Goal: Information Seeking & Learning: Learn about a topic

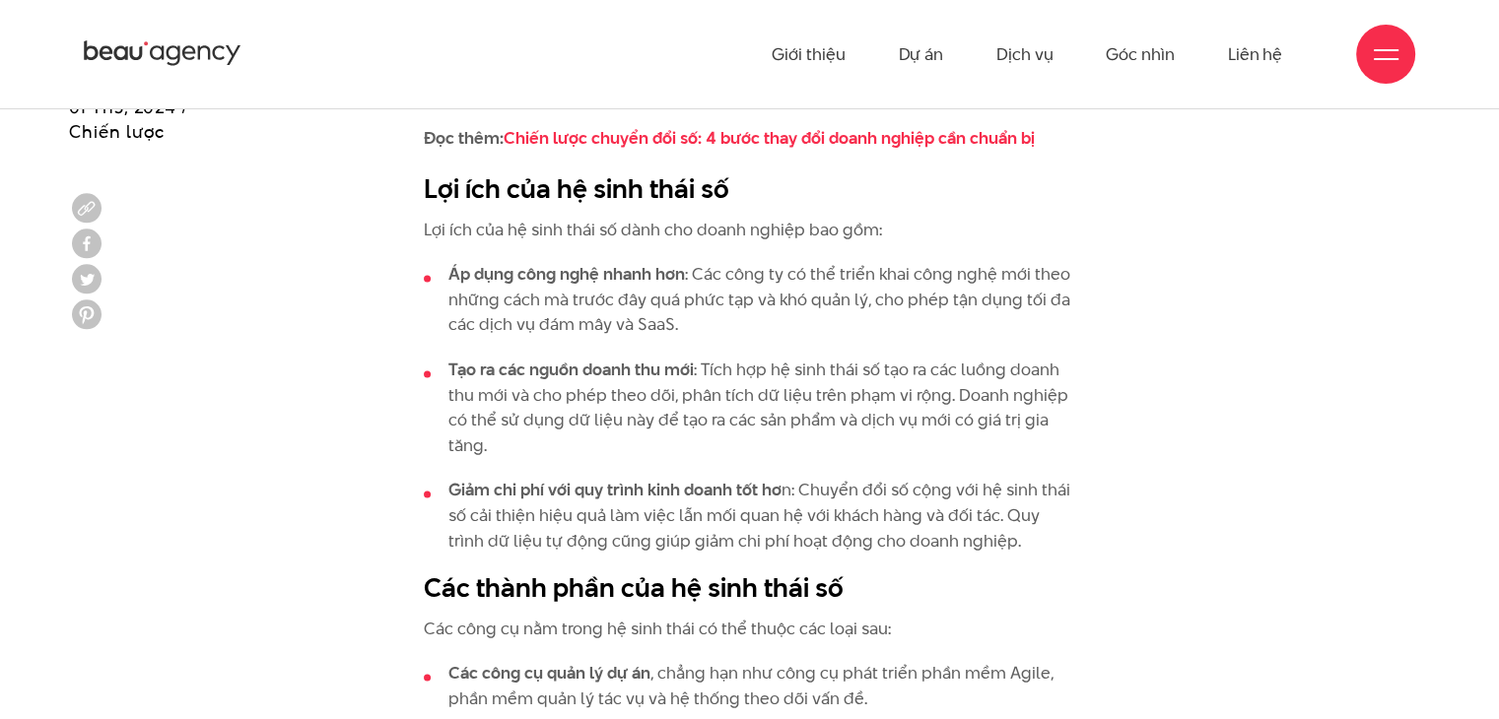
scroll to position [2660, 0]
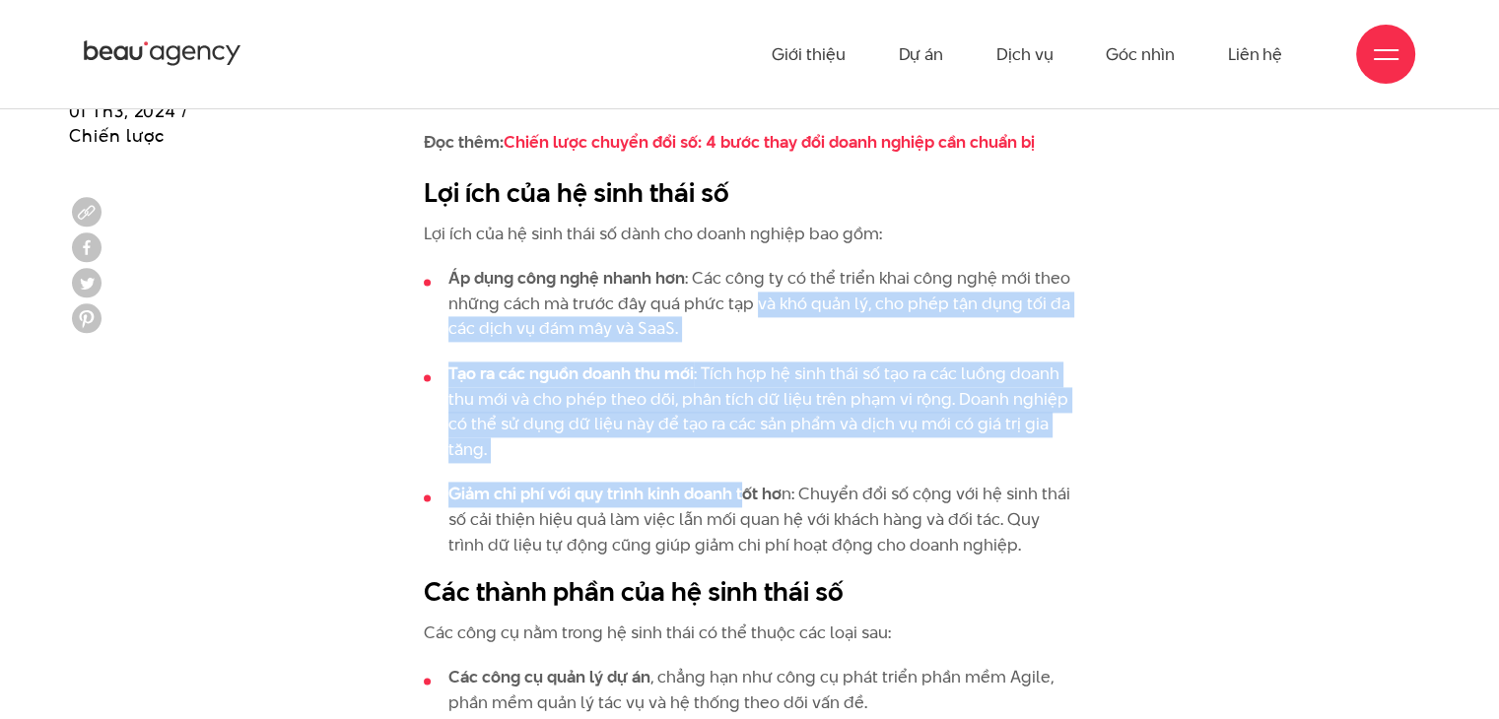
drag, startPoint x: 748, startPoint y: 343, endPoint x: 741, endPoint y: 428, distance: 85.0
click at [741, 428] on ul "Áp dụng công nghệ nhanh hơn : Các công ty có thể triển khai công nghệ mới theo …" at bounding box center [749, 412] width 651 height 292
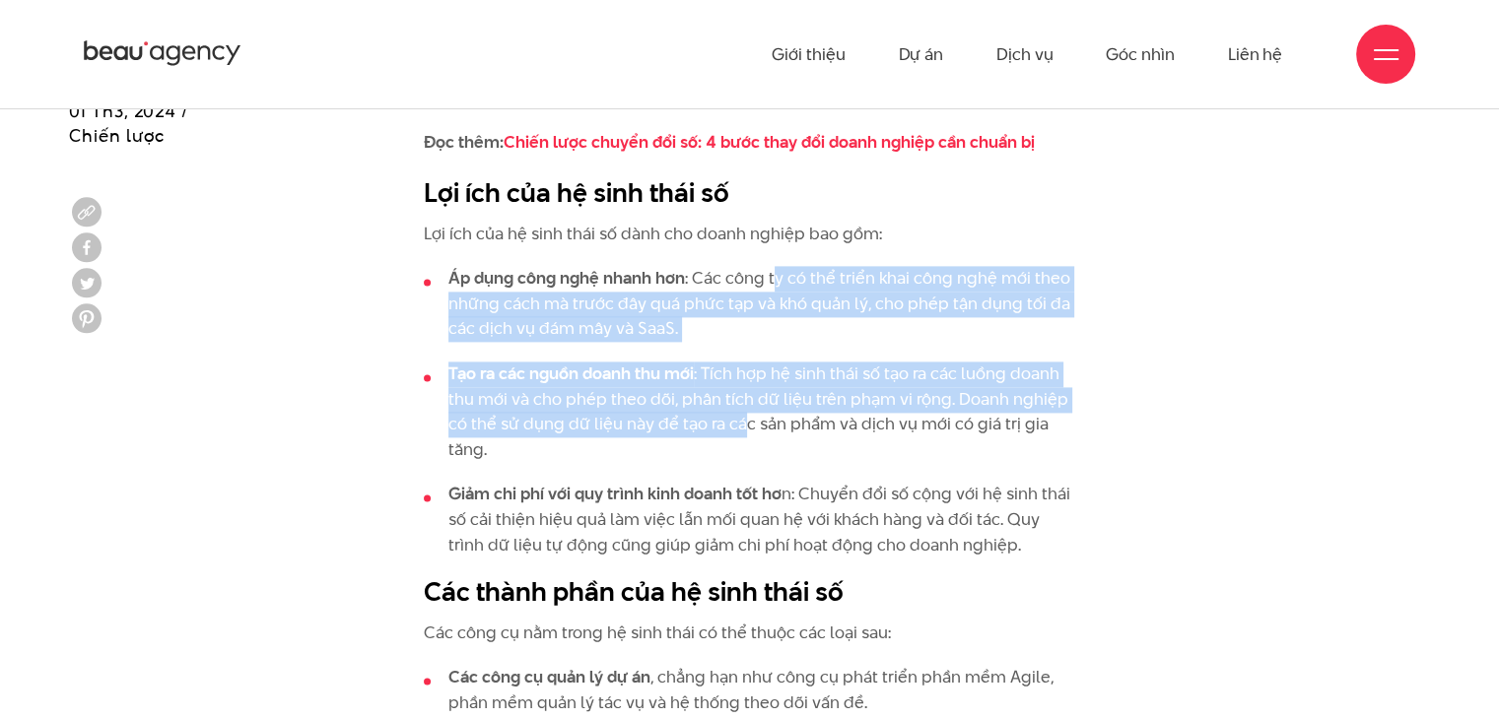
drag, startPoint x: 774, startPoint y: 210, endPoint x: 741, endPoint y: 380, distance: 173.7
click at [741, 380] on li "Tạo ra các nguồn doanh thu mới : Tích hợp hệ sinh thái số tạo ra các luồng doan…" at bounding box center [749, 412] width 651 height 101
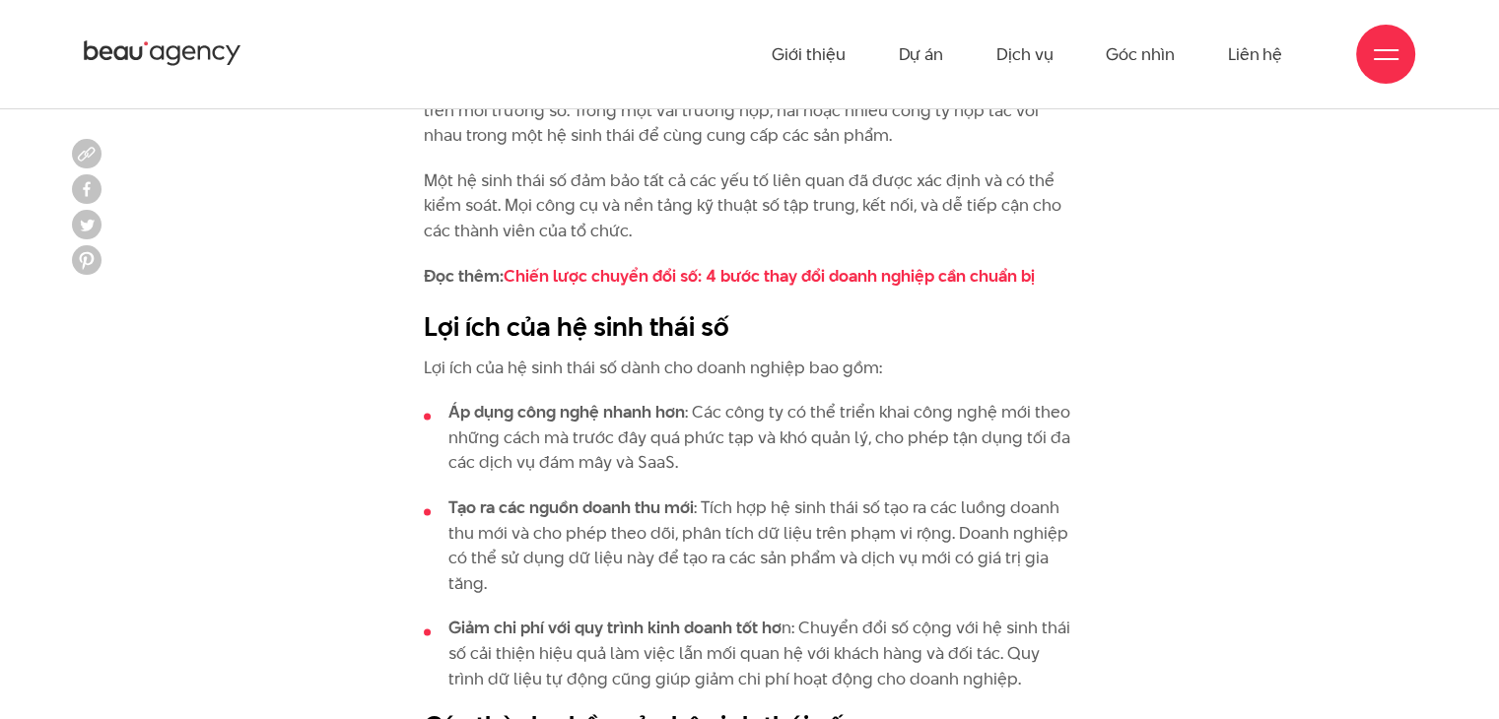
scroll to position [2463, 0]
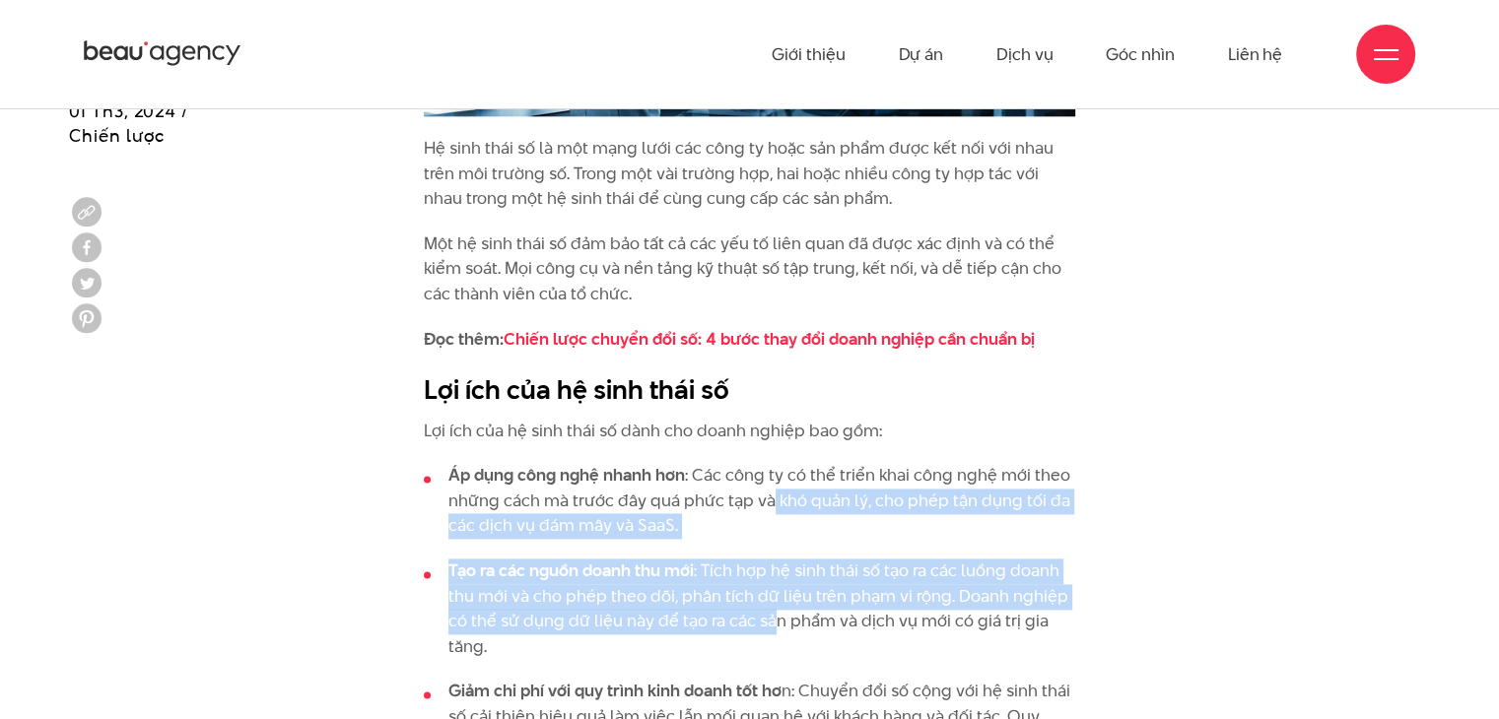
drag, startPoint x: 772, startPoint y: 494, endPoint x: 772, endPoint y: 572, distance: 78.8
click at [772, 572] on ul "Áp dụng công nghệ nhanh hơn : Các công ty có thể triển khai công nghệ mới theo …" at bounding box center [749, 609] width 651 height 292
click at [772, 572] on li "Tạo ra các nguồn doanh thu mới : Tích hợp hệ sinh thái số tạo ra các luồng doan…" at bounding box center [749, 609] width 651 height 101
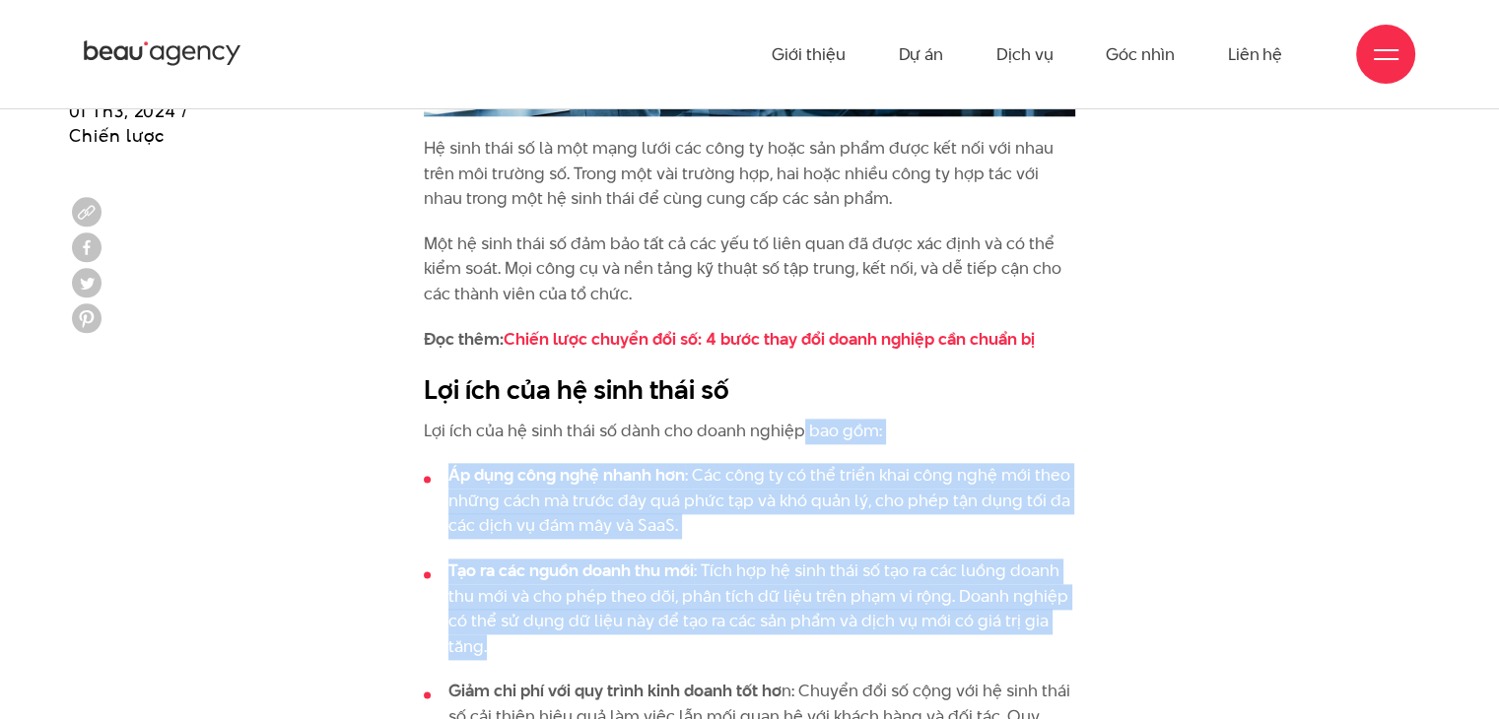
drag, startPoint x: 800, startPoint y: 385, endPoint x: 782, endPoint y: 600, distance: 215.5
click at [782, 600] on li "Tạo ra các nguồn doanh thu mới : Tích hợp hệ sinh thái số tạo ra các luồng doan…" at bounding box center [749, 609] width 651 height 101
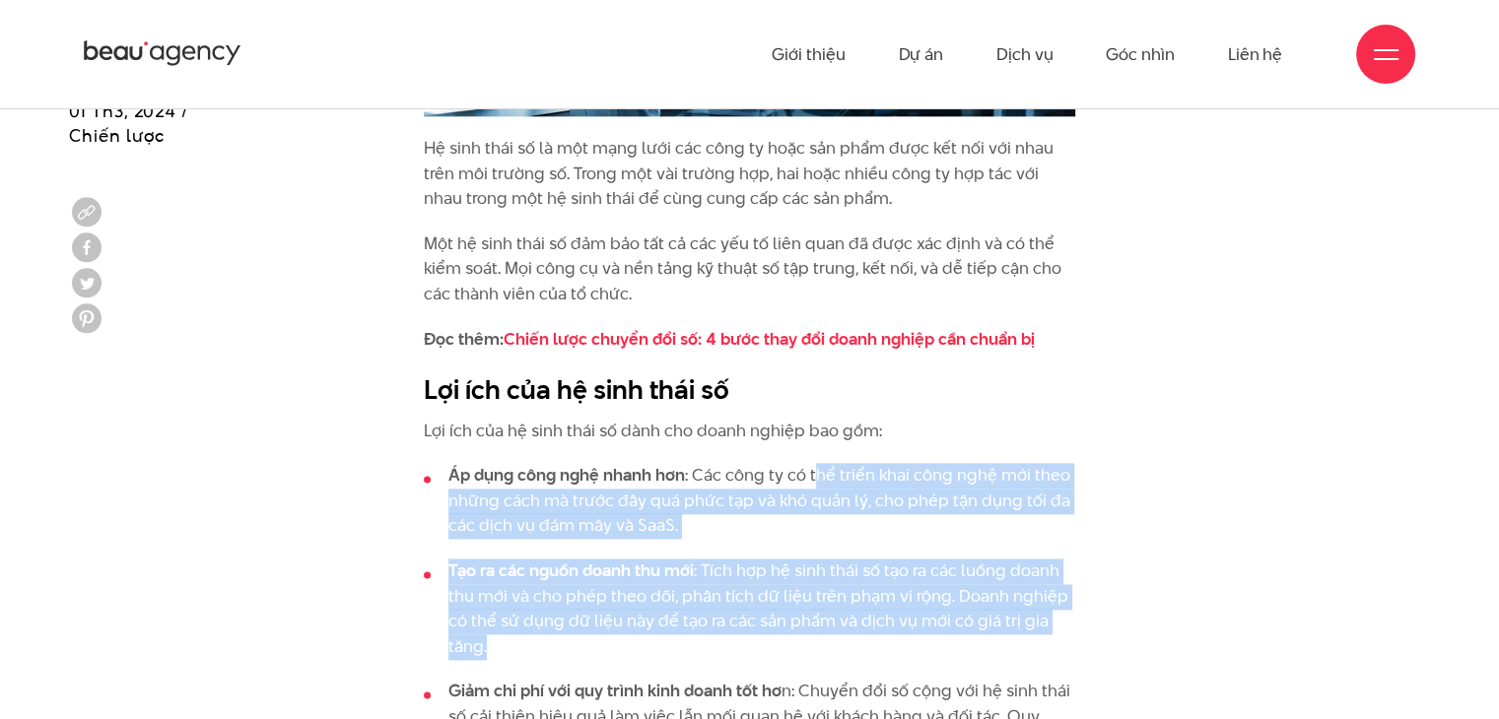
drag, startPoint x: 812, startPoint y: 395, endPoint x: 800, endPoint y: 599, distance: 204.3
click at [800, 599] on li "Tạo ra các nguồn doanh thu mới : Tích hợp hệ sinh thái số tạo ra các luồng doan…" at bounding box center [749, 609] width 651 height 101
drag, startPoint x: 784, startPoint y: 427, endPoint x: 785, endPoint y: 594, distance: 167.5
click at [785, 594] on ul "Áp dụng công nghệ nhanh hơn : Các công ty có thể triển khai công nghệ mới theo …" at bounding box center [749, 609] width 651 height 292
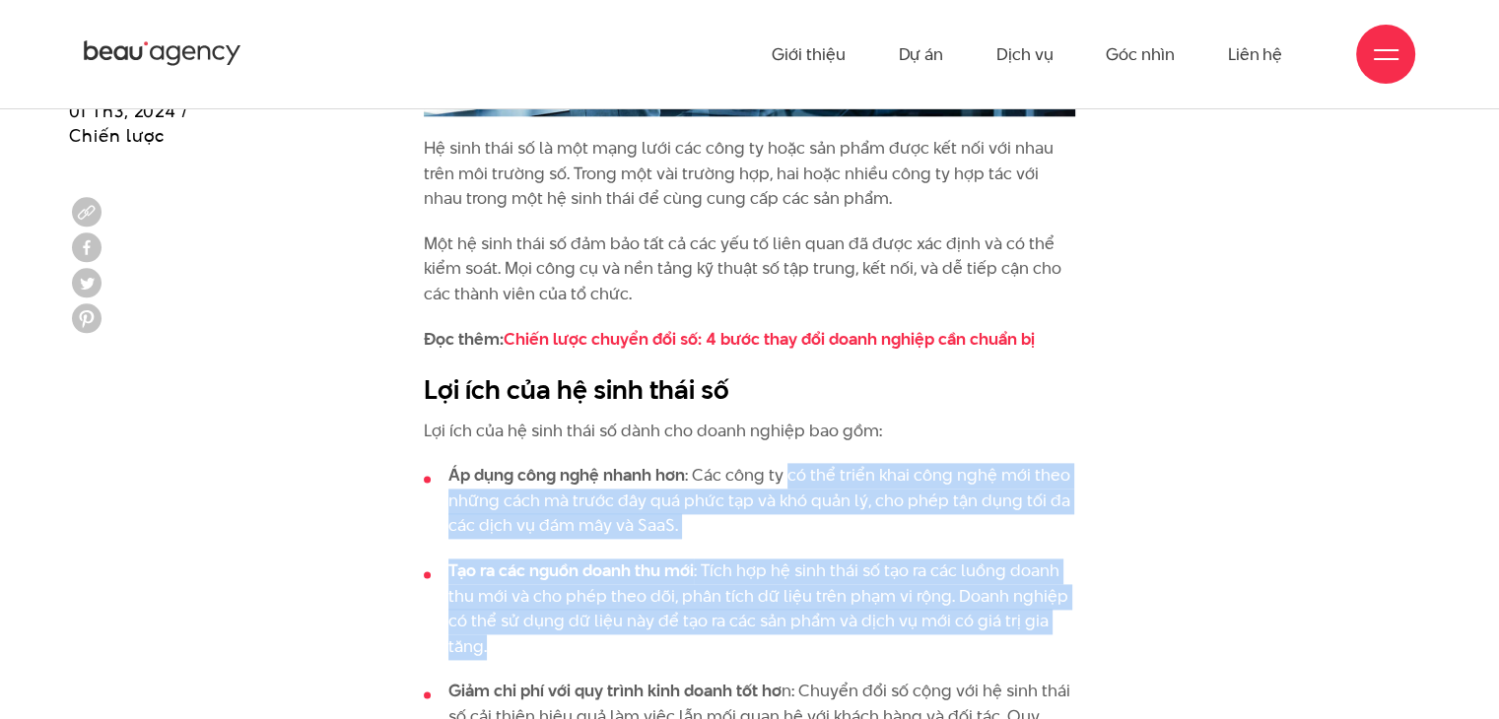
click at [785, 594] on li "Tạo ra các nguồn doanh thu mới : Tích hợp hệ sinh thái số tạo ra các luồng doan…" at bounding box center [749, 609] width 651 height 101
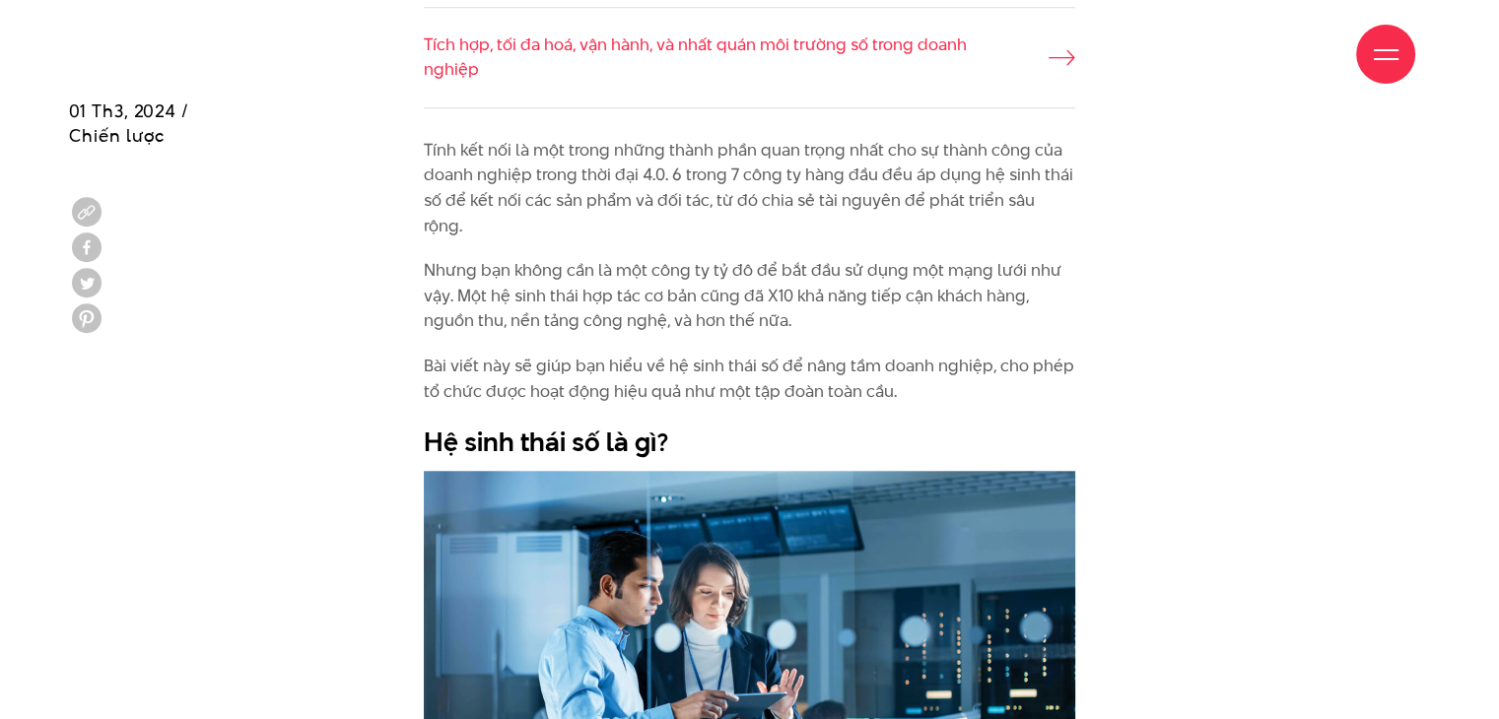
scroll to position [2168, 0]
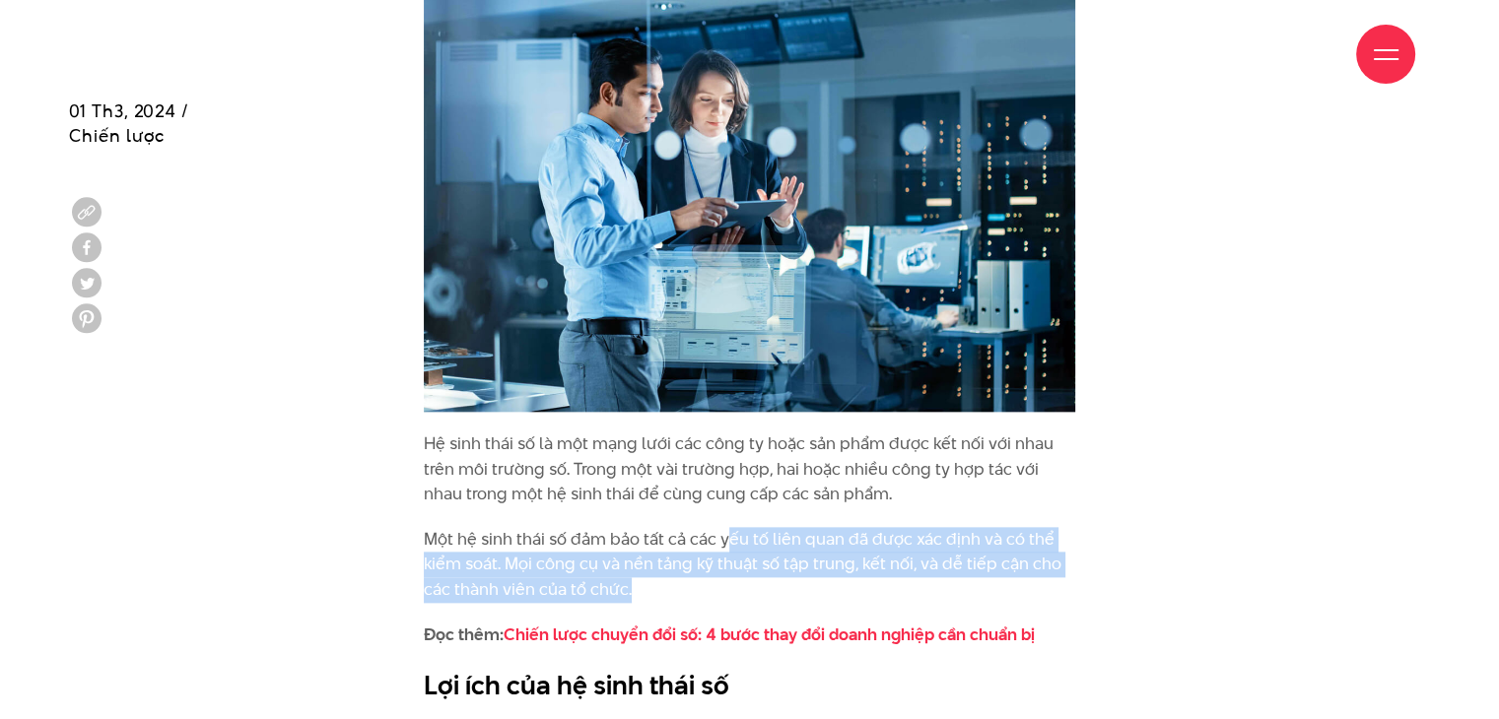
drag, startPoint x: 724, startPoint y: 491, endPoint x: 723, endPoint y: 533, distance: 42.4
click at [723, 533] on p "Một hệ sinh thái số đảm bảo tất cả các yếu tố liên quan đã được xác định và có …" at bounding box center [749, 565] width 651 height 76
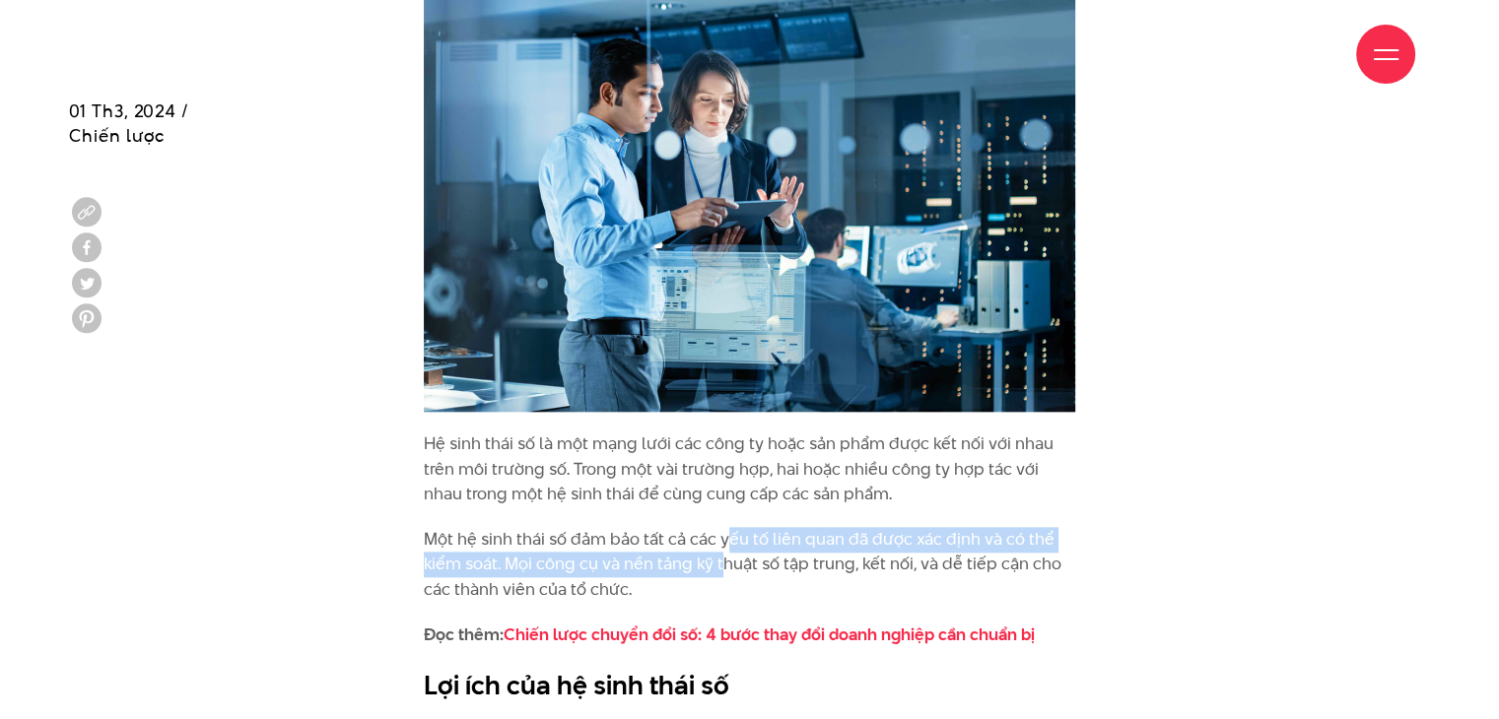
drag, startPoint x: 723, startPoint y: 486, endPoint x: 721, endPoint y: 517, distance: 31.6
click at [721, 527] on p "Một hệ sinh thái số đảm bảo tất cả các yếu tố liên quan đã được xác định và có …" at bounding box center [749, 565] width 651 height 76
click at [720, 527] on p "Một hệ sinh thái số đảm bảo tất cả các yếu tố liên quan đã được xác định và có …" at bounding box center [749, 565] width 651 height 76
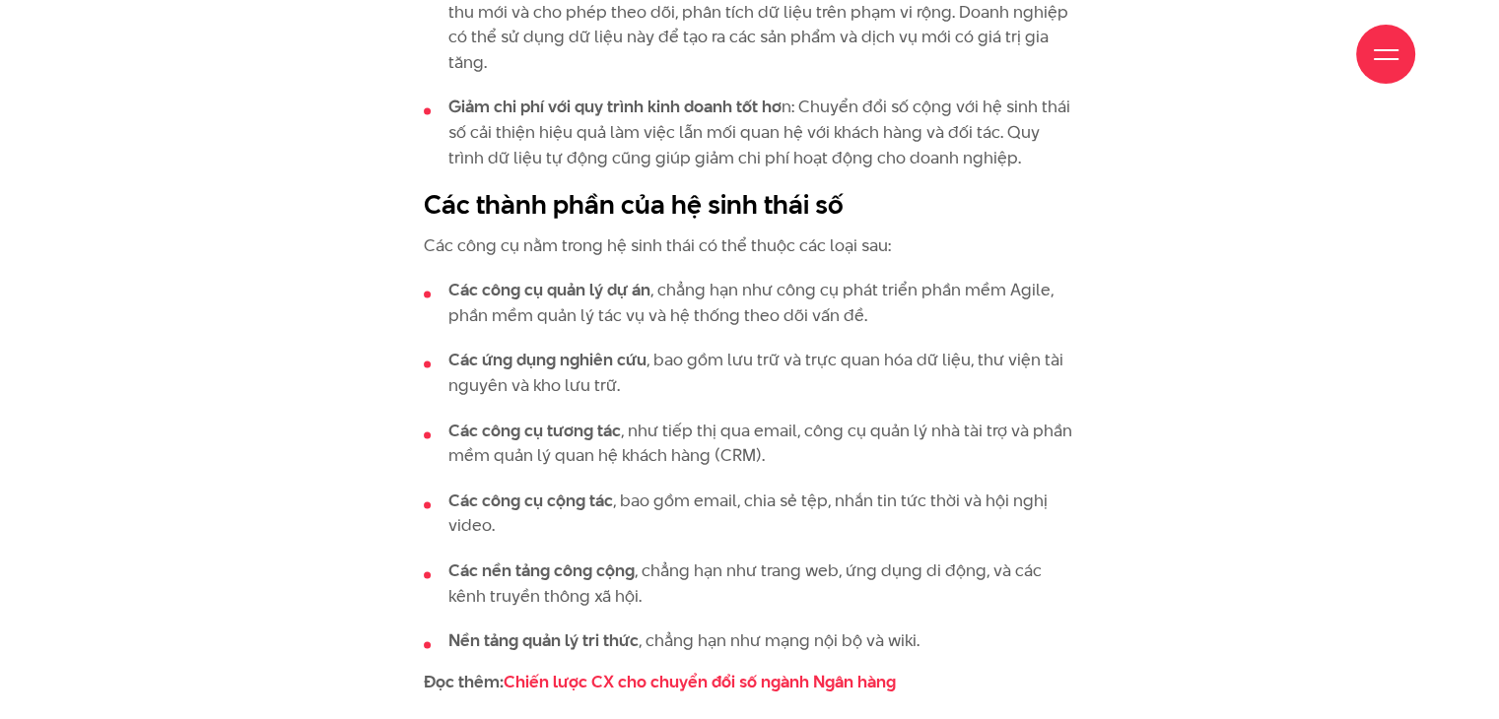
scroll to position [3054, 0]
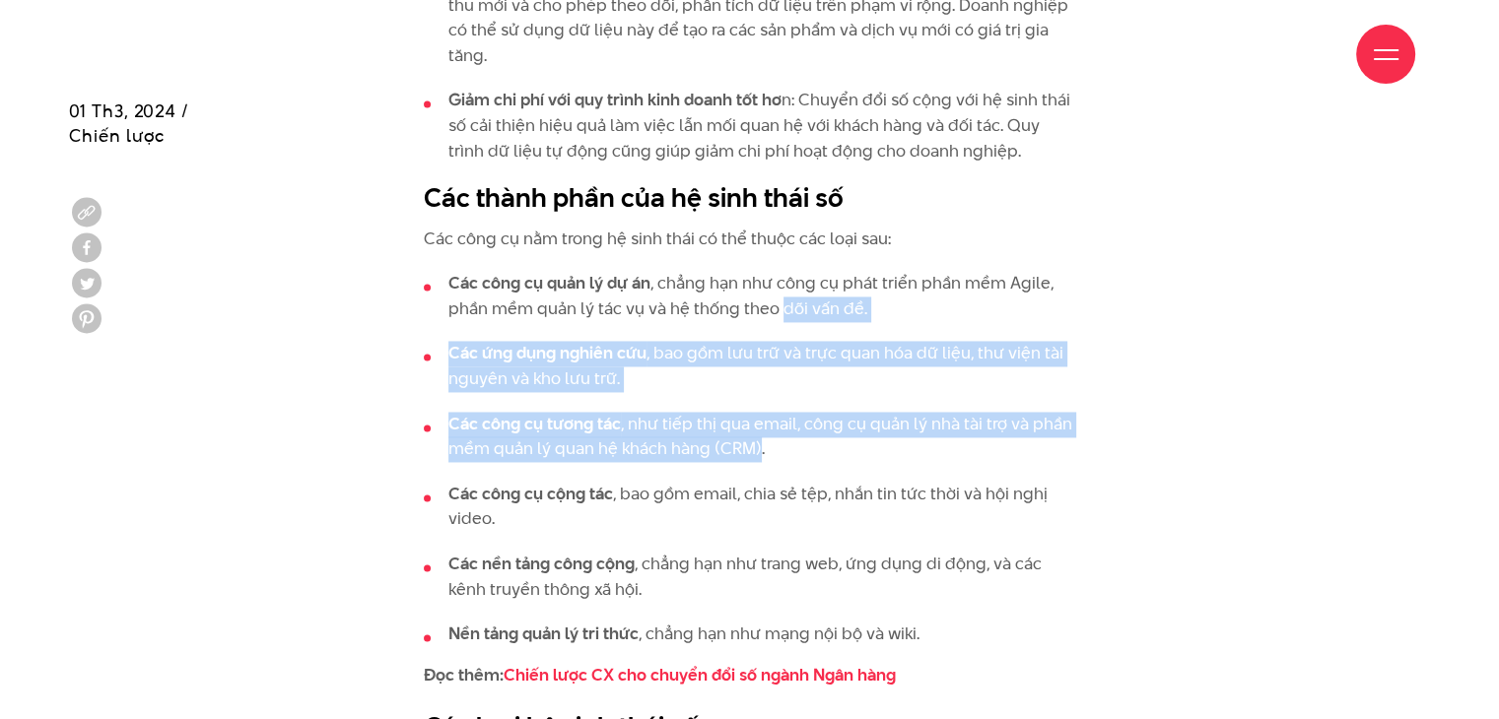
drag, startPoint x: 783, startPoint y: 259, endPoint x: 757, endPoint y: 393, distance: 136.6
click at [757, 393] on ul "Các công cụ quản lý dự án , chẳng hạn như công cụ phát triển phần mềm Agile, ph…" at bounding box center [749, 459] width 651 height 376
click at [757, 412] on li "Các công cụ tương tác , như tiếp thị qua email, công cụ quản lý nhà tài trợ và …" at bounding box center [749, 437] width 651 height 50
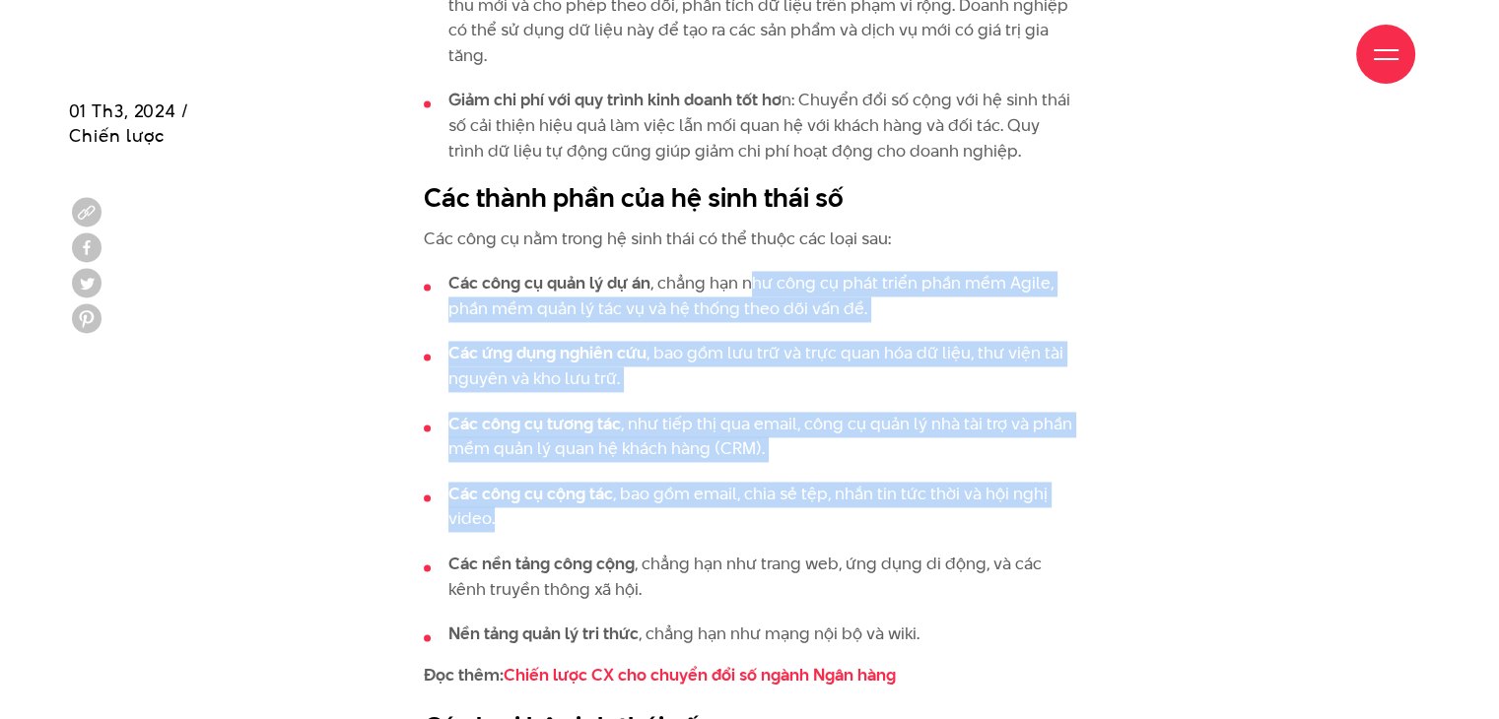
drag, startPoint x: 740, startPoint y: 307, endPoint x: 736, endPoint y: 481, distance: 173.5
click at [736, 481] on ul "Các công cụ quản lý dự án , chẳng hạn như công cụ phát triển phần mềm Agile, ph…" at bounding box center [749, 459] width 651 height 376
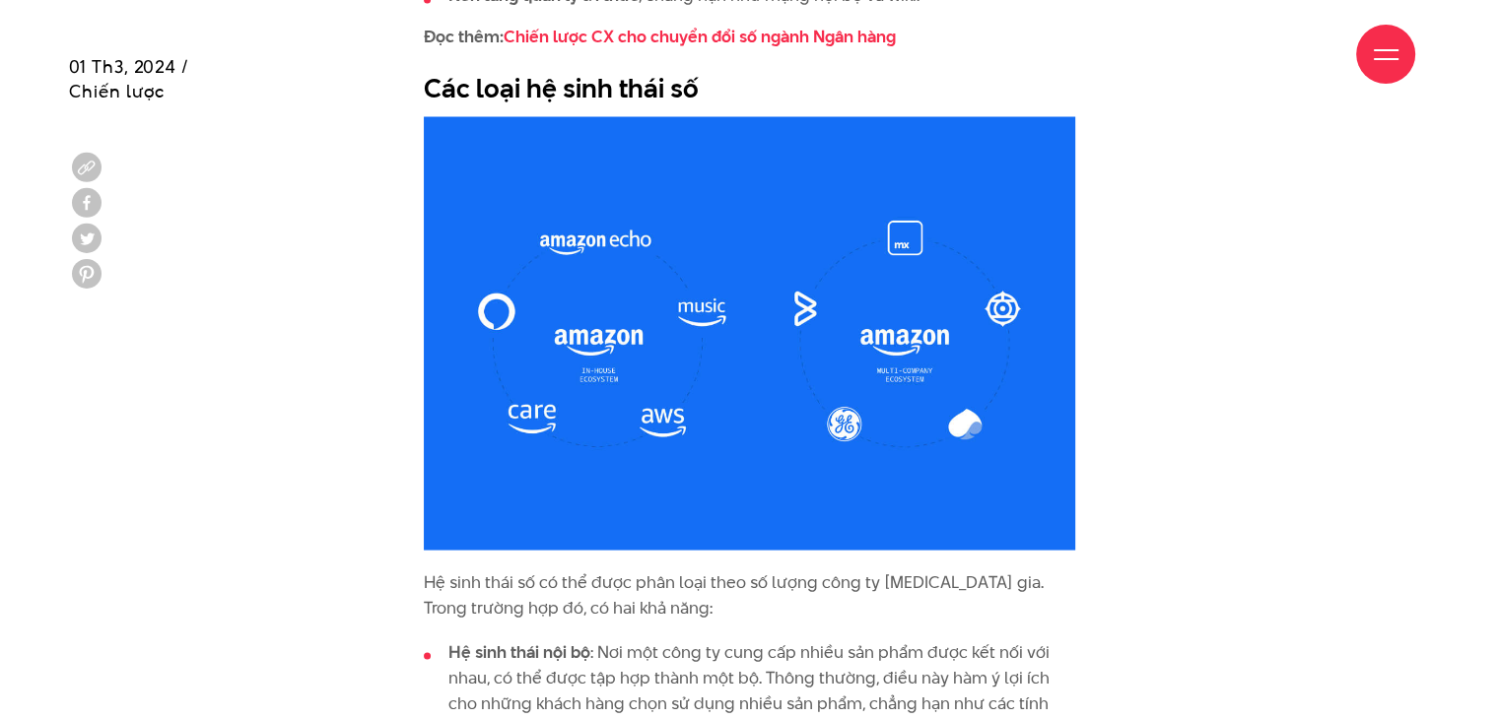
scroll to position [3843, 0]
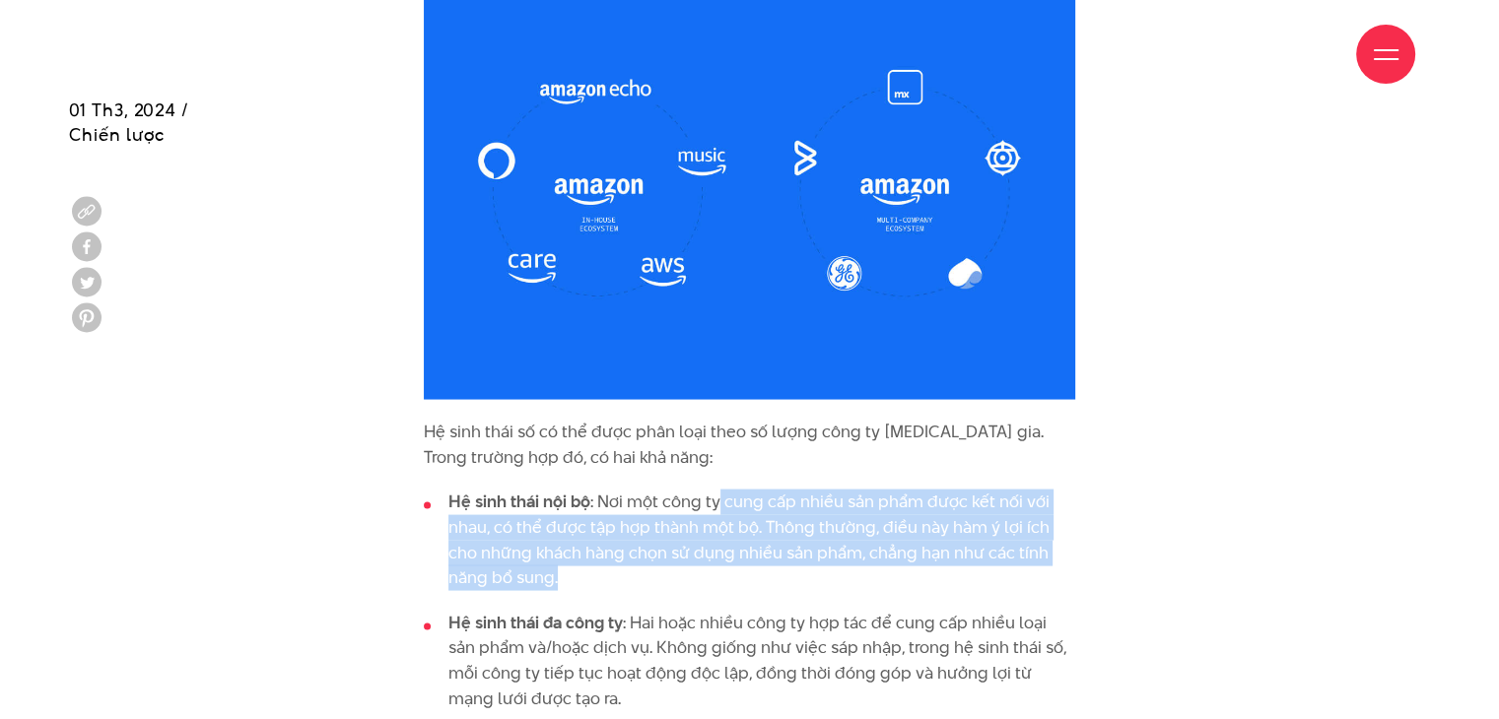
drag, startPoint x: 717, startPoint y: 455, endPoint x: 706, endPoint y: 535, distance: 80.5
click at [706, 535] on li "Hệ sinh thái nội bộ : Nơi một công ty cung cấp nhiều sản phẩm được kết nối với …" at bounding box center [749, 540] width 651 height 101
drag, startPoint x: 706, startPoint y: 498, endPoint x: 705, endPoint y: 532, distance: 34.5
click at [705, 532] on li "Hệ sinh thái nội bộ : Nơi một công ty cung cấp nhiều sản phẩm được kết nối với …" at bounding box center [749, 540] width 651 height 101
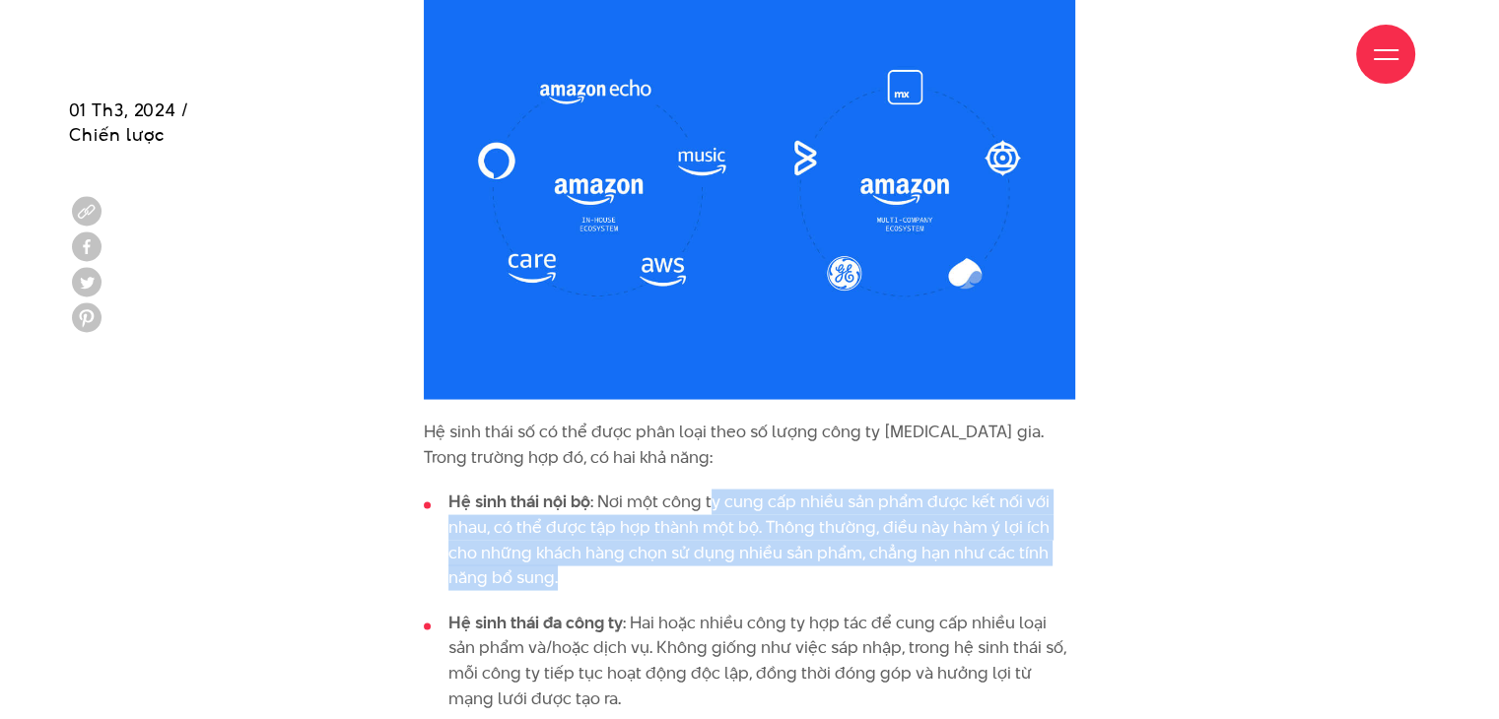
click at [705, 532] on li "Hệ sinh thái nội bộ : Nơi một công ty cung cấp nhiều sản phẩm được kết nối với …" at bounding box center [749, 540] width 651 height 101
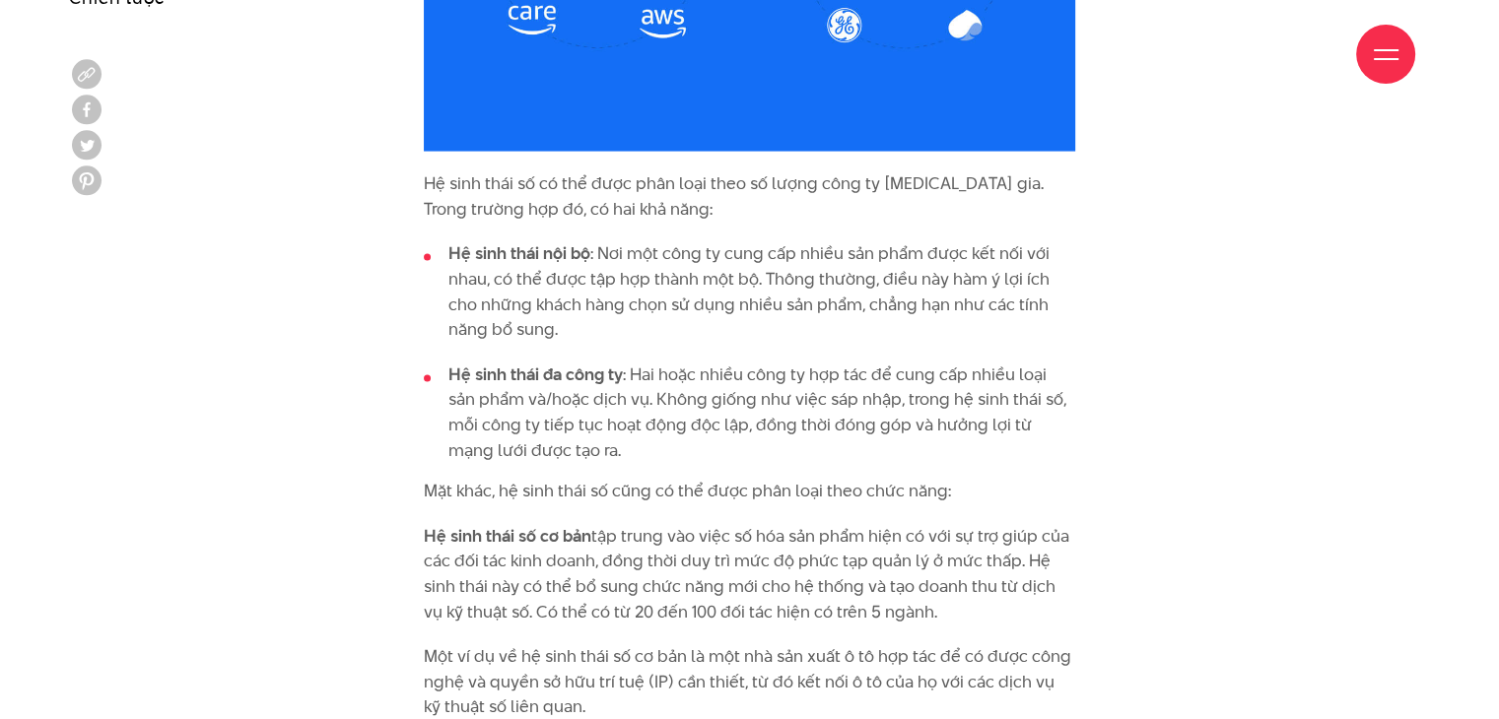
scroll to position [4138, 0]
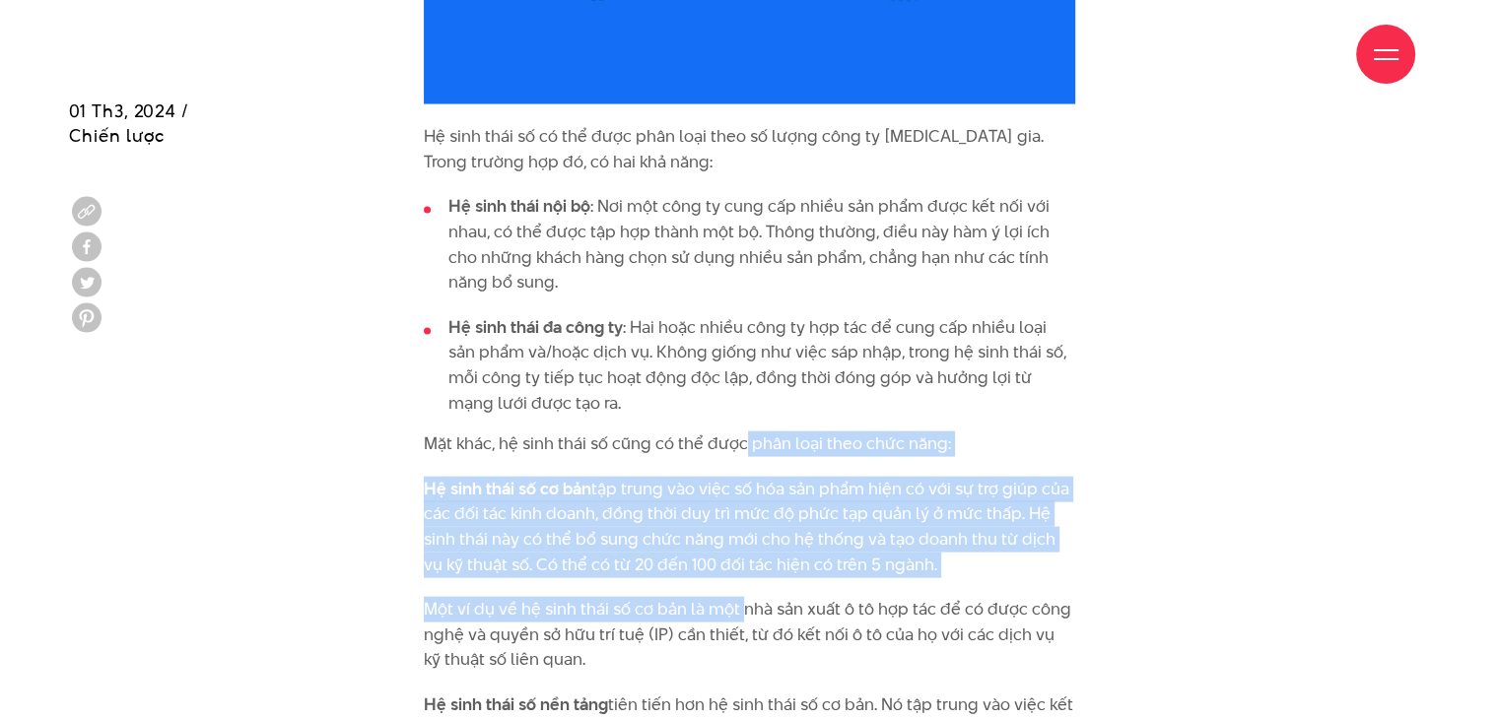
drag, startPoint x: 745, startPoint y: 372, endPoint x: 741, endPoint y: 554, distance: 181.3
click at [741, 554] on div "Tính kết nối là một trong những thành phần quan trọng nhất cho sự thành công củ…" at bounding box center [749, 567] width 651 height 5784
click at [741, 597] on p "Một ví dụ về hệ sinh thái số cơ bản là một nhà sản xuất ô tô hợp tác để có được…" at bounding box center [749, 635] width 651 height 76
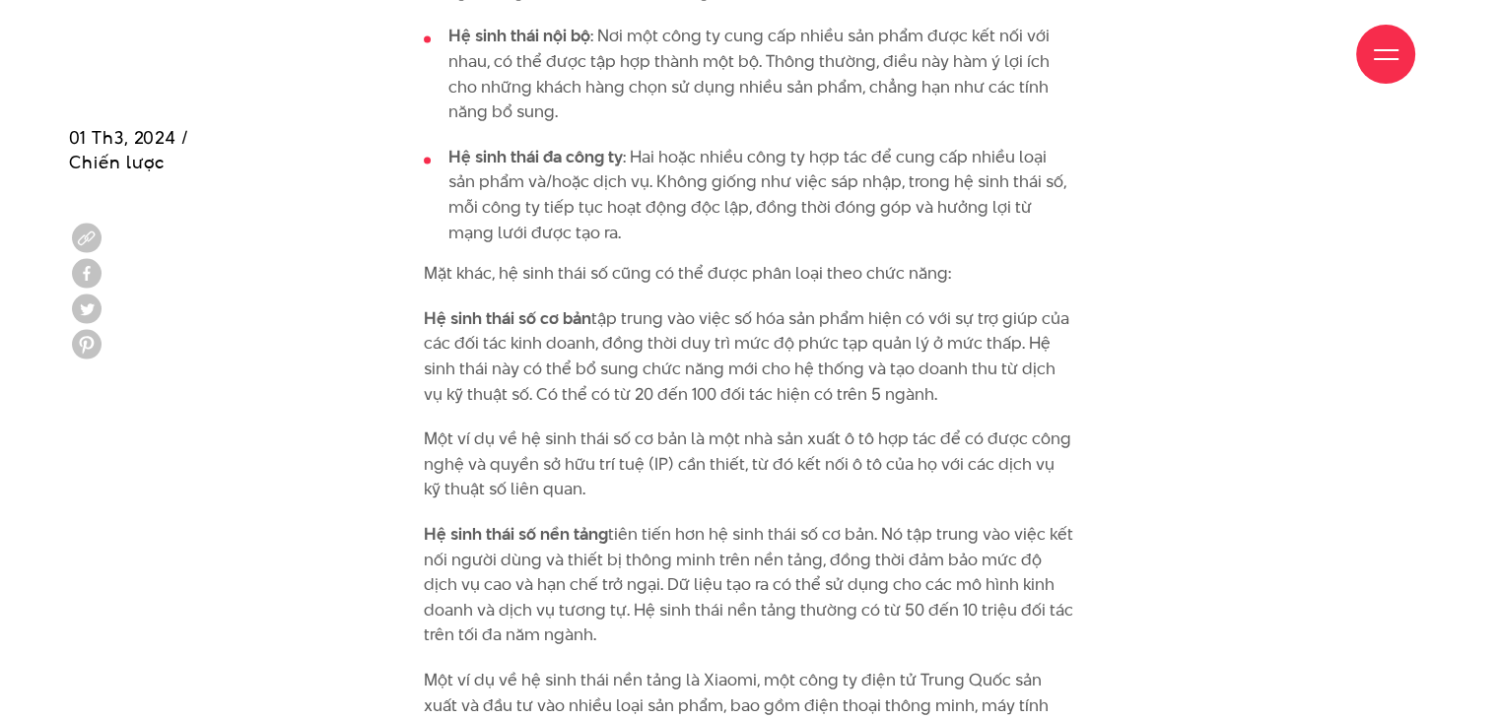
scroll to position [4335, 0]
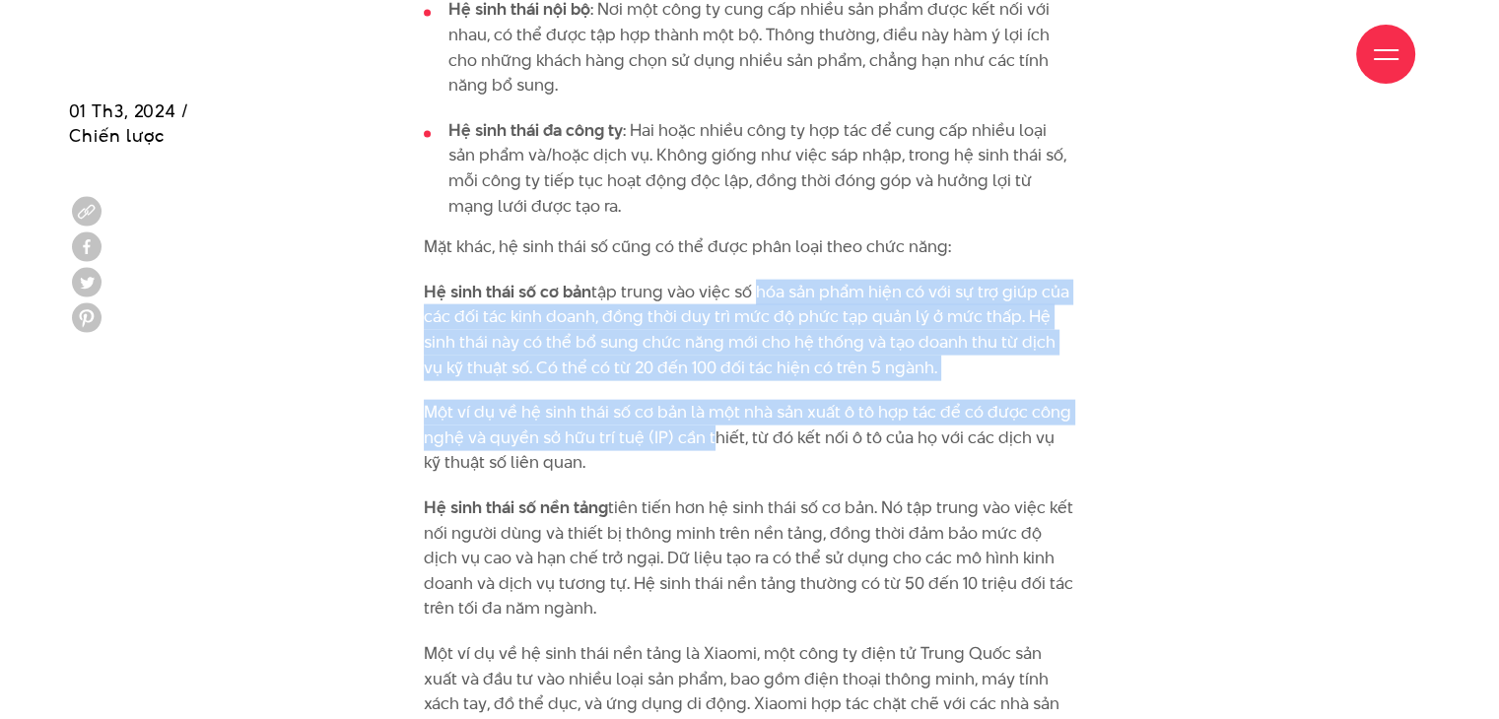
drag, startPoint x: 749, startPoint y: 237, endPoint x: 714, endPoint y: 382, distance: 148.9
click at [714, 382] on div "Tính kết nối là một trong những thành phần quan trọng nhất cho sự thành công củ…" at bounding box center [749, 370] width 651 height 5784
click at [714, 400] on p "Một ví dụ về hệ sinh thái số cơ bản là một nhà sản xuất ô tô hợp tác để có được…" at bounding box center [749, 438] width 651 height 76
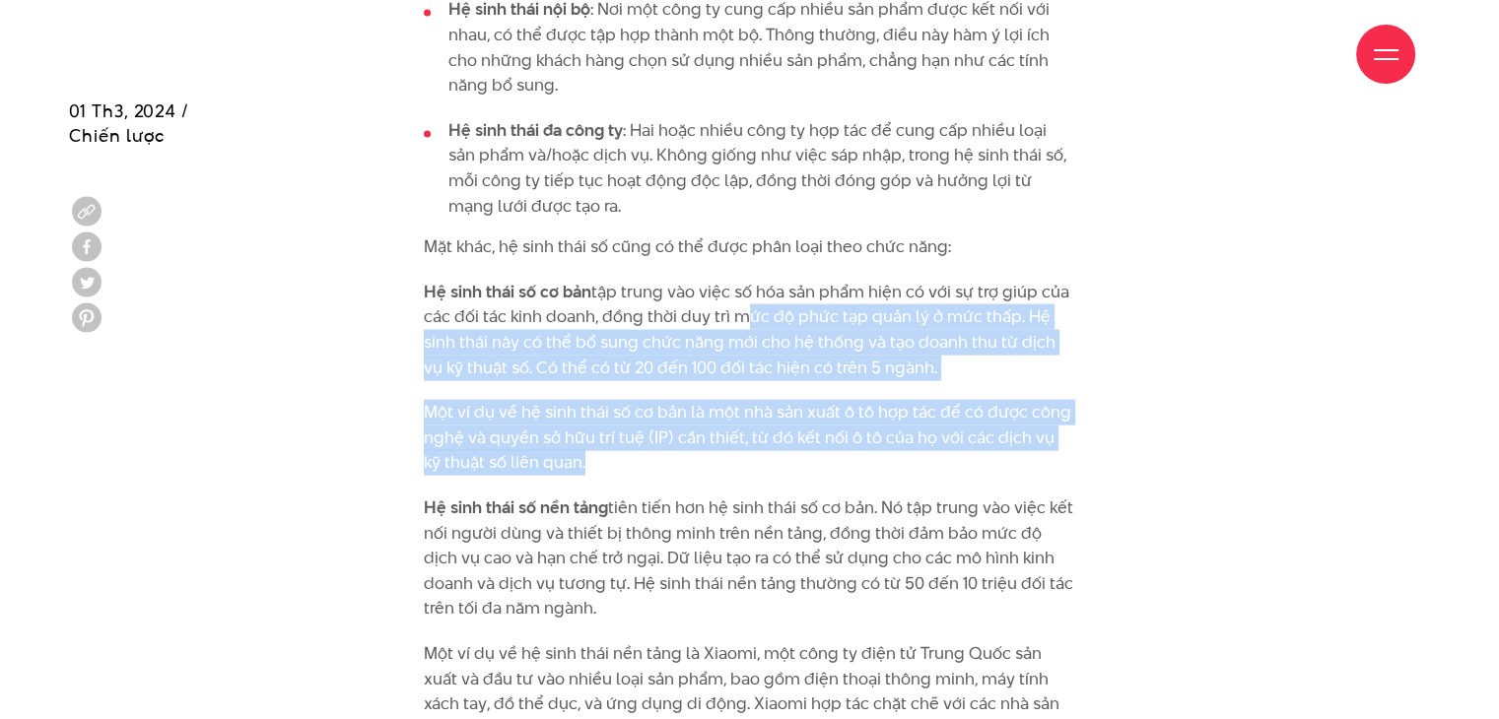
drag, startPoint x: 736, startPoint y: 253, endPoint x: 704, endPoint y: 403, distance: 153.3
click at [704, 403] on div "Tính kết nối là một trong những thành phần quan trọng nhất cho sự thành công củ…" at bounding box center [749, 370] width 651 height 5784
click at [704, 403] on p "Một ví dụ về hệ sinh thái số cơ bản là một nhà sản xuất ô tô hợp tác để có được…" at bounding box center [749, 438] width 651 height 76
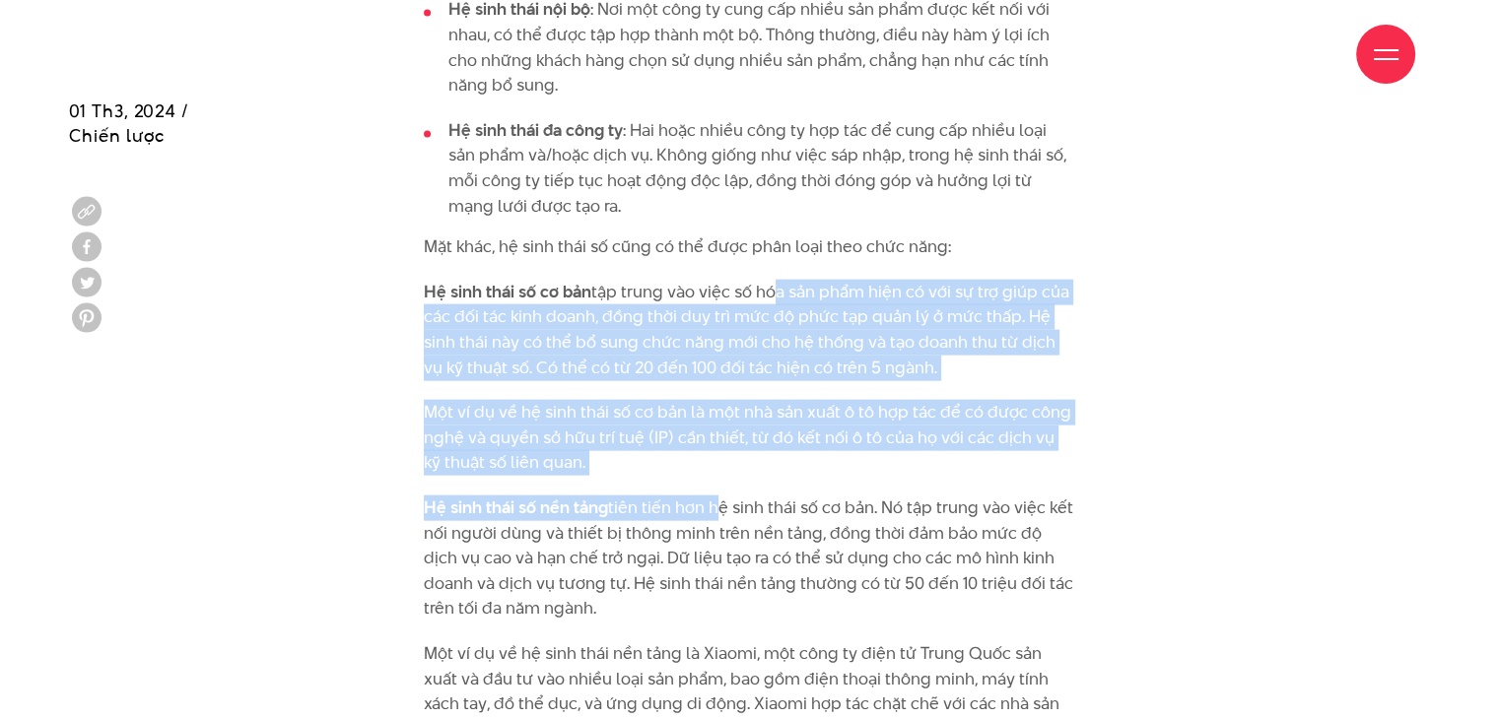
drag, startPoint x: 771, startPoint y: 235, endPoint x: 709, endPoint y: 442, distance: 216.7
click at [709, 442] on div "Tính kết nối là một trong những thành phần quan trọng nhất cho sự thành công củ…" at bounding box center [749, 370] width 651 height 5784
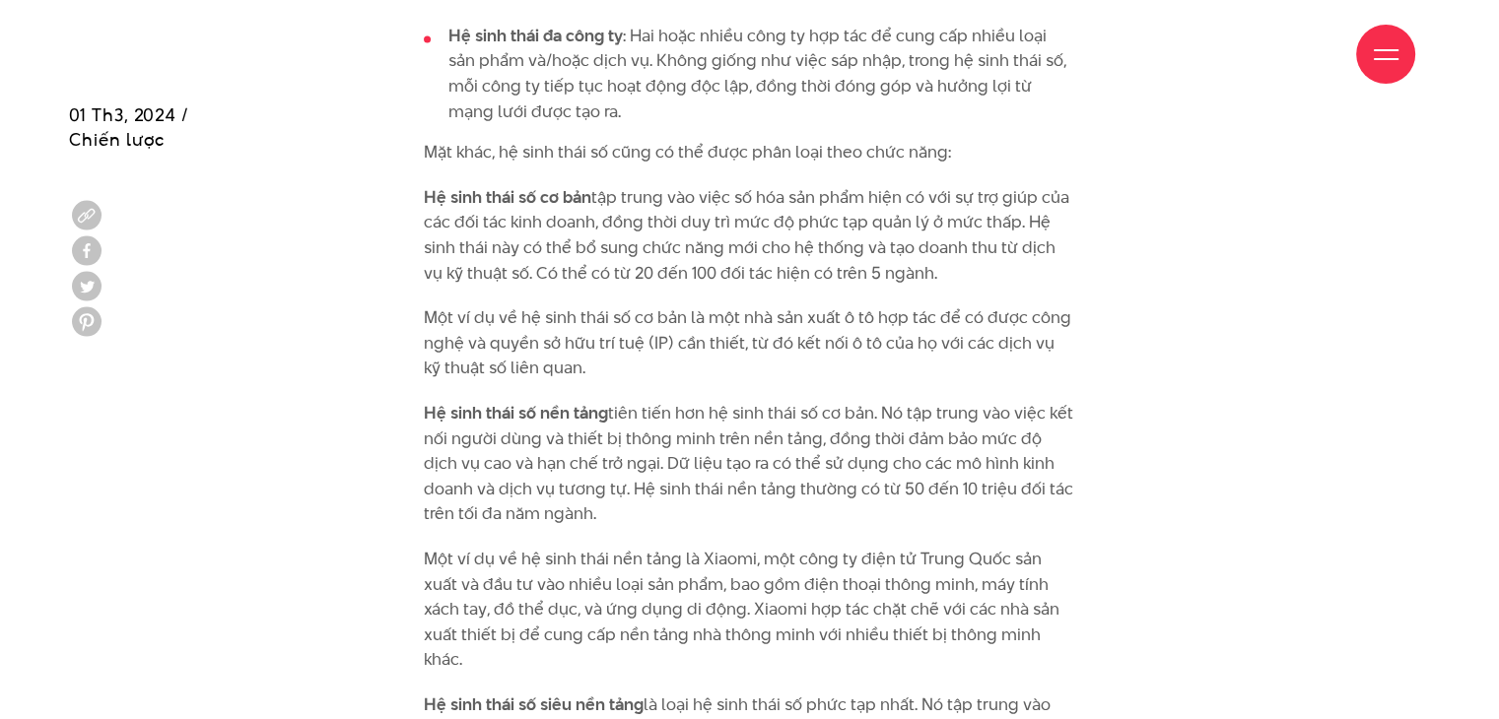
scroll to position [4434, 0]
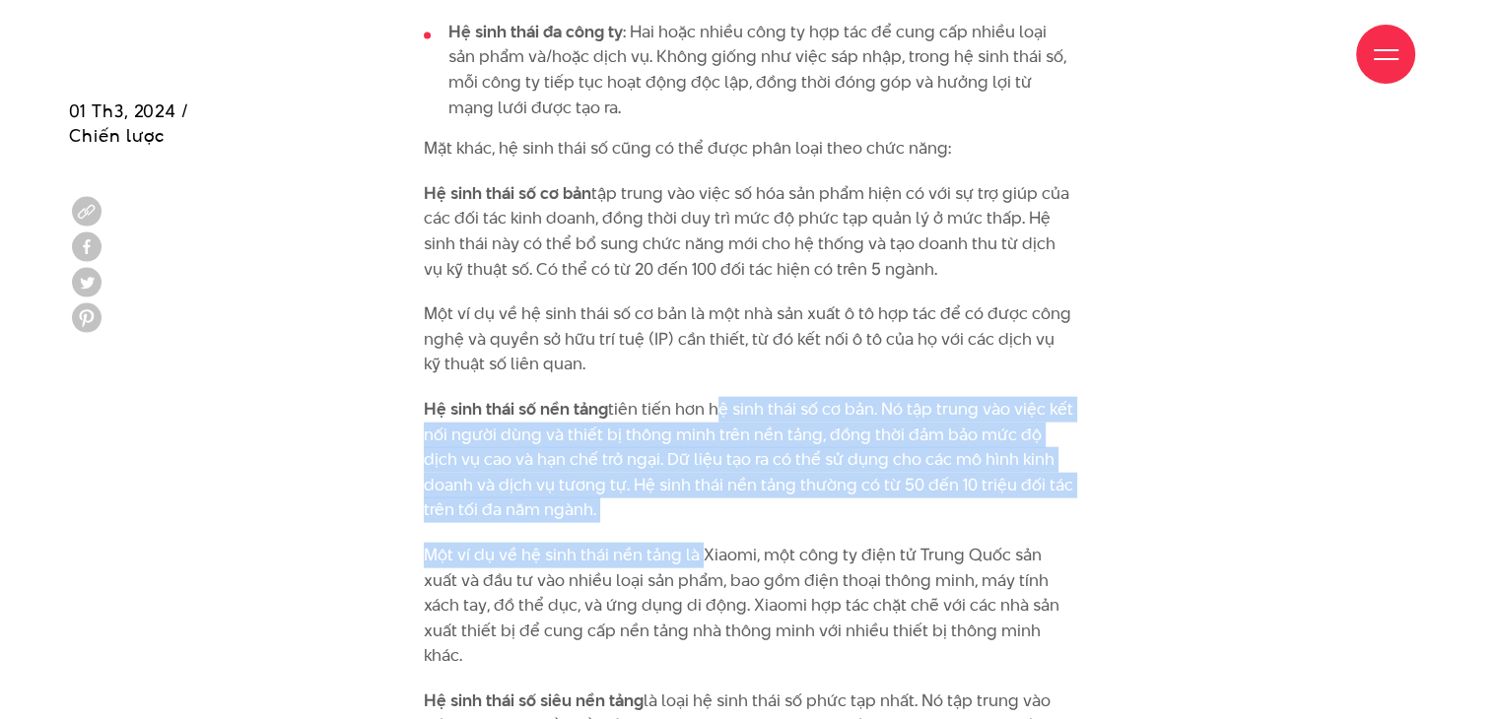
drag, startPoint x: 709, startPoint y: 367, endPoint x: 703, endPoint y: 486, distance: 119.4
click at [703, 486] on div "Tính kết nối là một trong những thành phần quan trọng nhất cho sự thành công củ…" at bounding box center [749, 271] width 651 height 5784
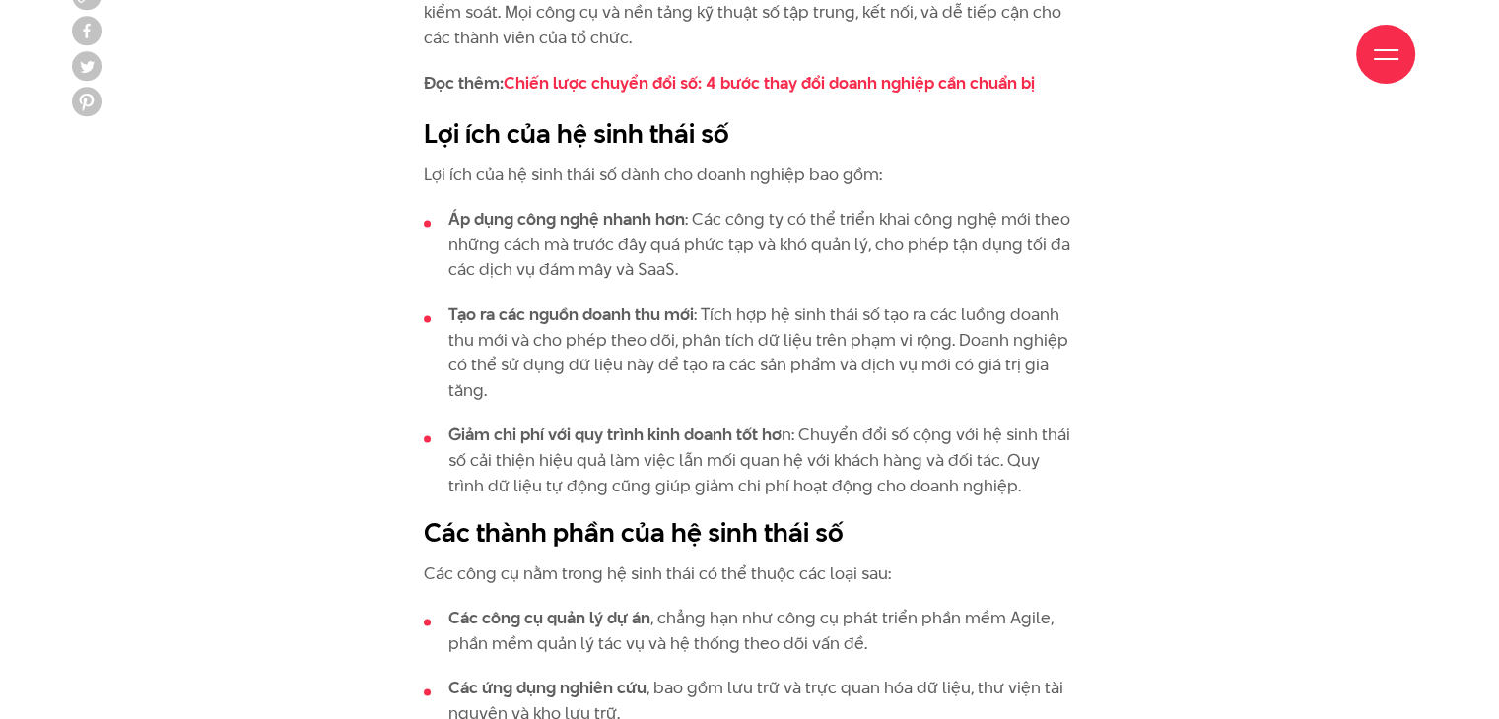
scroll to position [2759, 0]
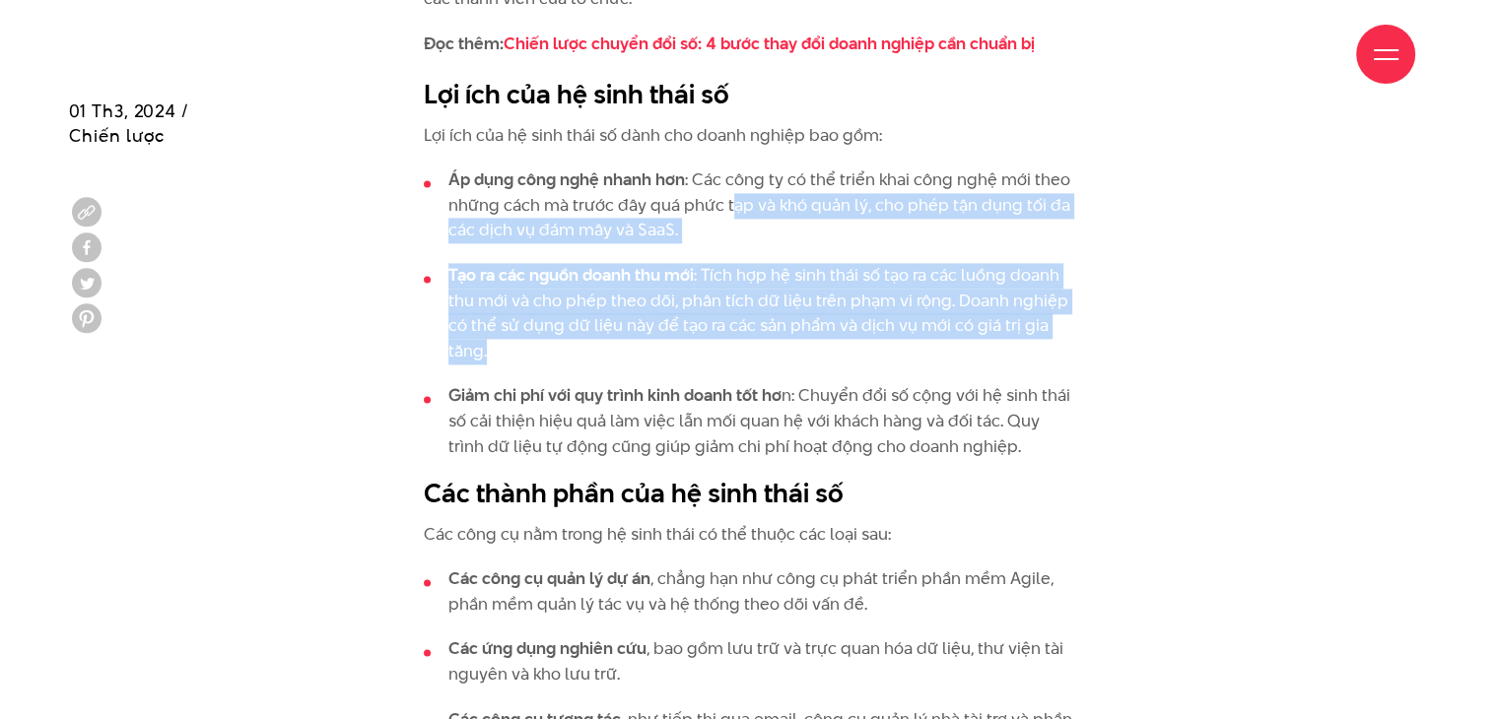
drag, startPoint x: 728, startPoint y: 167, endPoint x: 725, endPoint y: 302, distance: 135.0
click at [725, 302] on ul "Áp dụng công nghệ nhanh hơn : Các công ty có thể triển khai công nghệ mới theo …" at bounding box center [749, 314] width 651 height 292
click at [725, 302] on li "Tạo ra các nguồn doanh thu mới : Tích hợp hệ sinh thái số tạo ra các luồng doan…" at bounding box center [749, 313] width 651 height 101
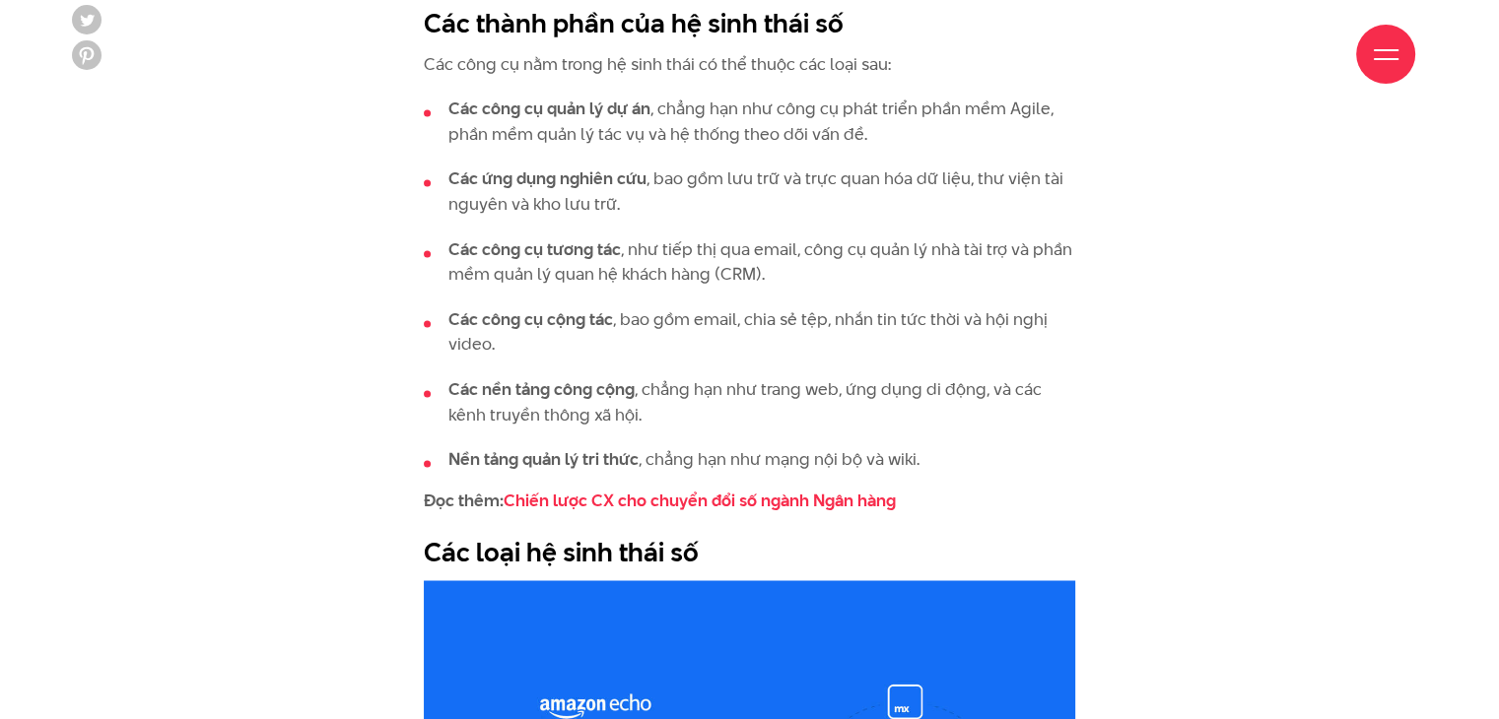
scroll to position [3251, 0]
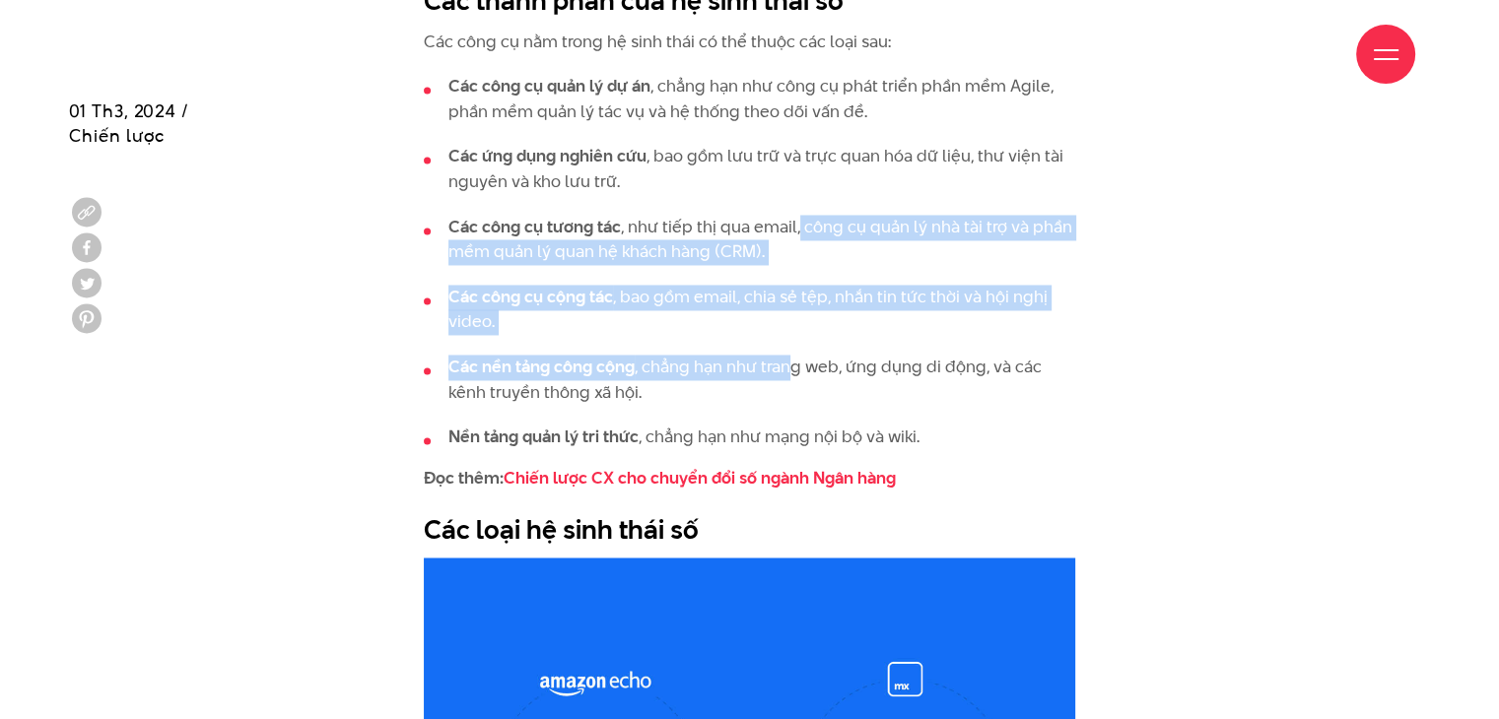
drag, startPoint x: 795, startPoint y: 164, endPoint x: 784, endPoint y: 303, distance: 140.3
click at [785, 303] on ul "Các công cụ quản lý dự án , chẳng hạn như công cụ phát triển phần mềm Agile, ph…" at bounding box center [749, 262] width 651 height 376
click at [784, 355] on li "Các nền tảng công cộng , chẳng hạn như trang web, ứng dụng di động, và các kênh…" at bounding box center [749, 380] width 651 height 50
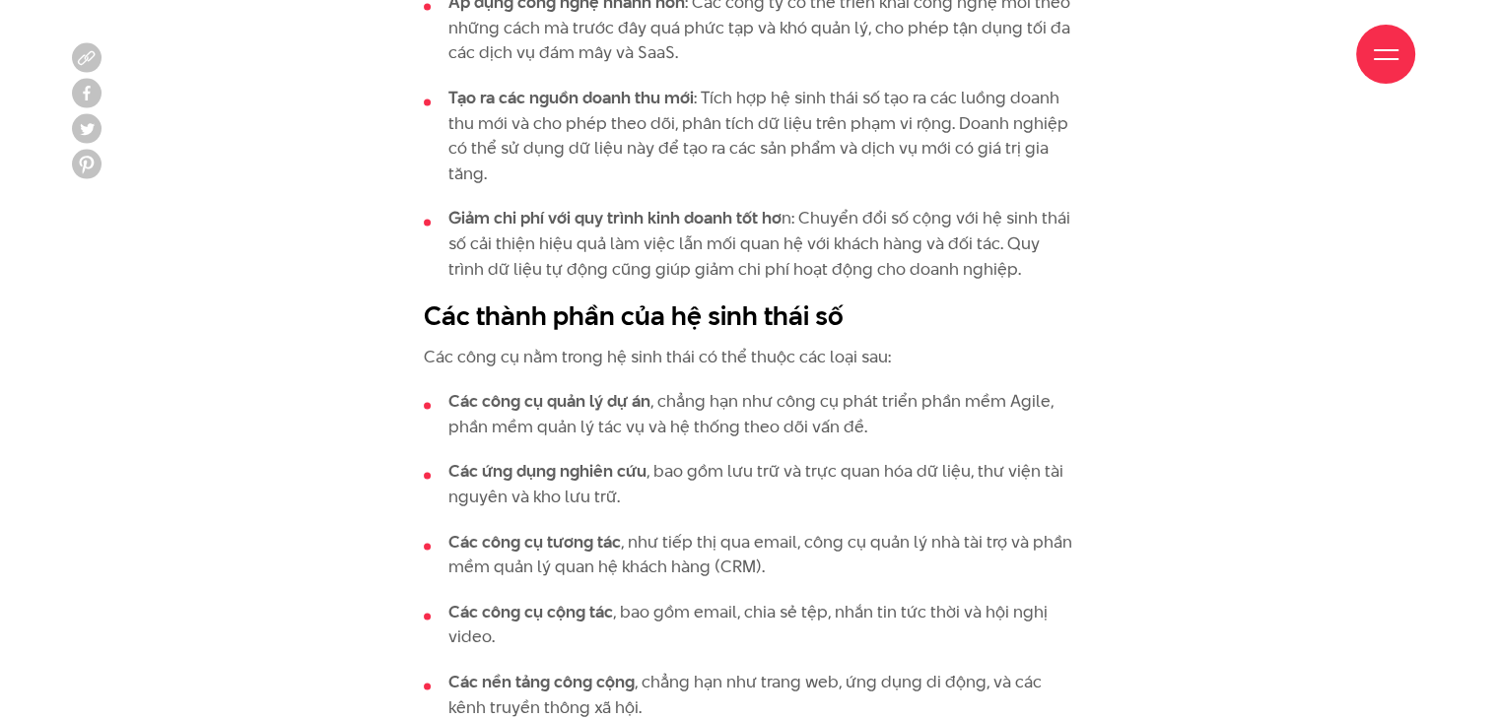
scroll to position [2956, 0]
